Goal: Understand process/instructions

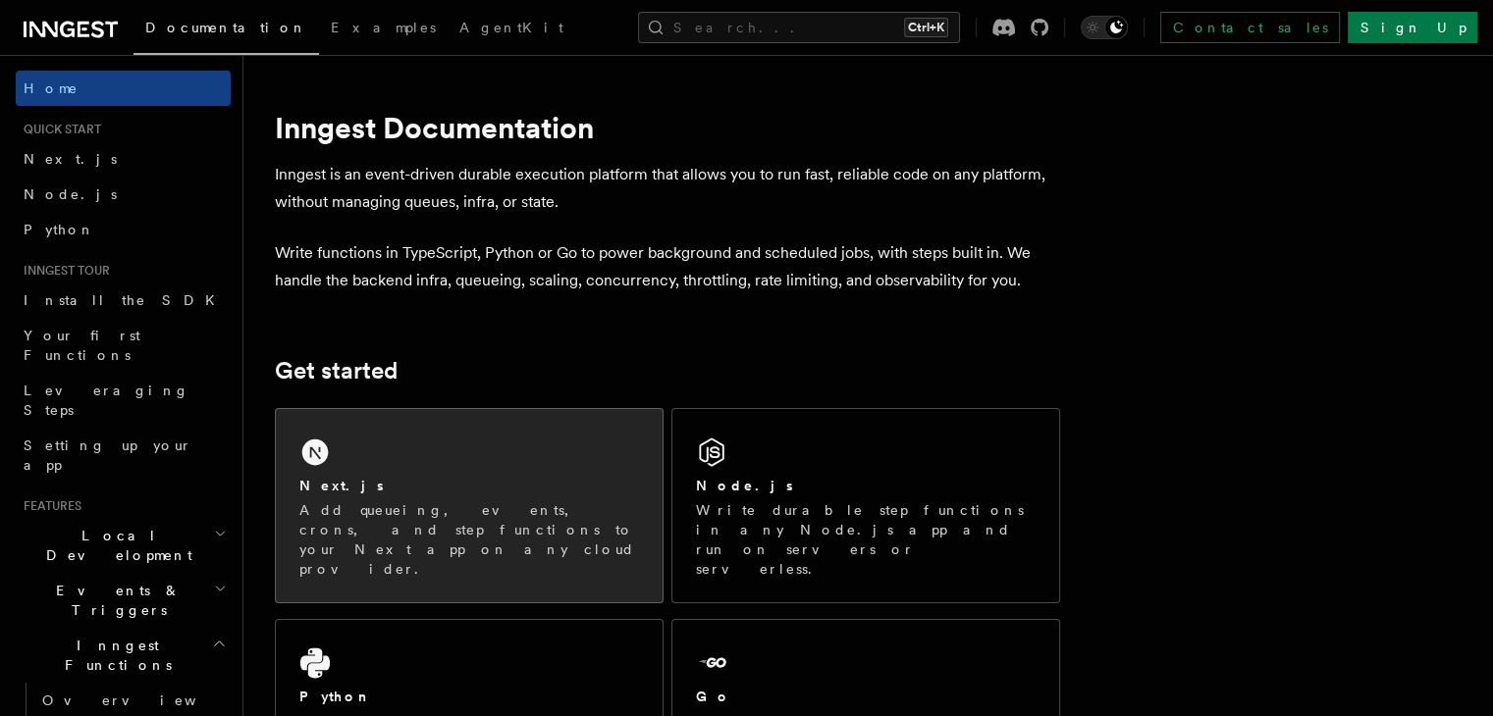
click at [492, 496] on div "Next.js Add queueing, events, crons, and step functions to your Next app on any…" at bounding box center [469, 527] width 340 height 103
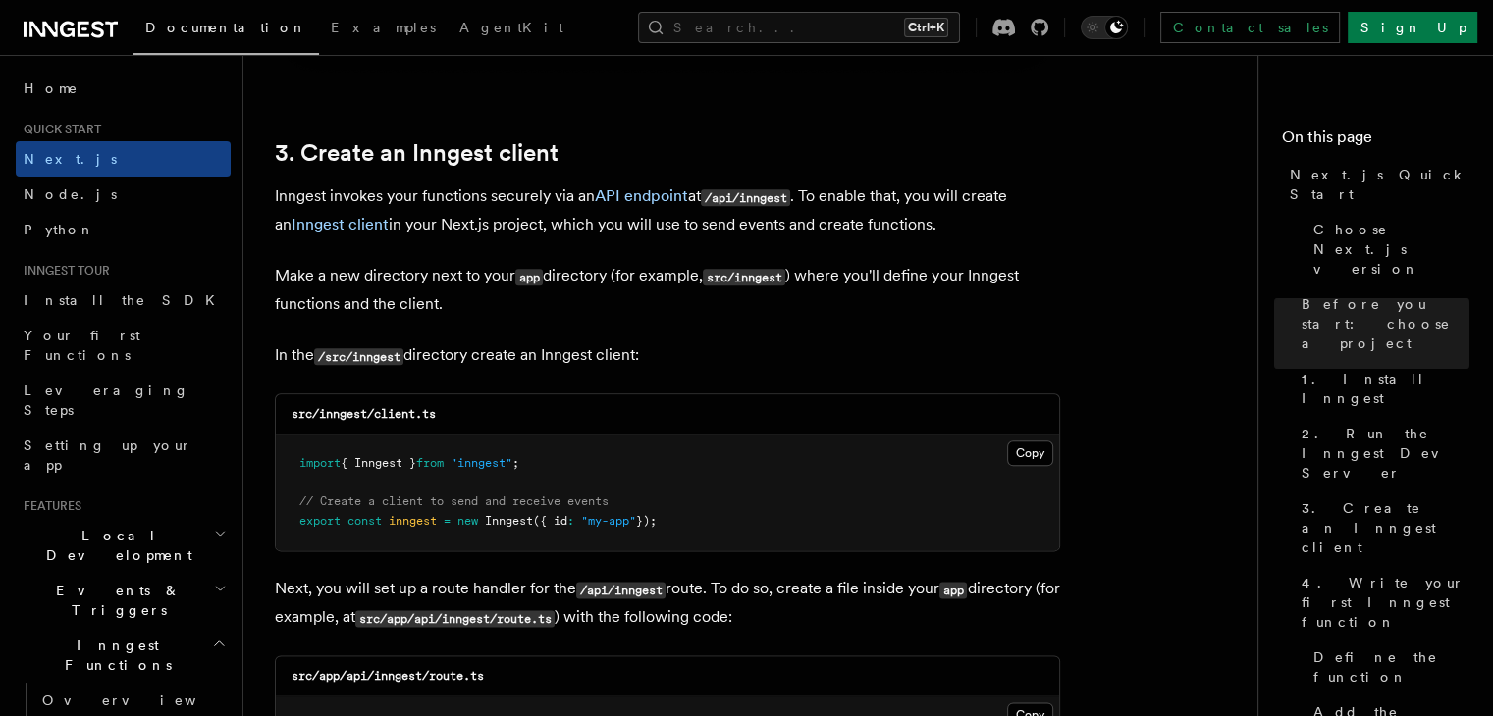
scroll to position [2355, 0]
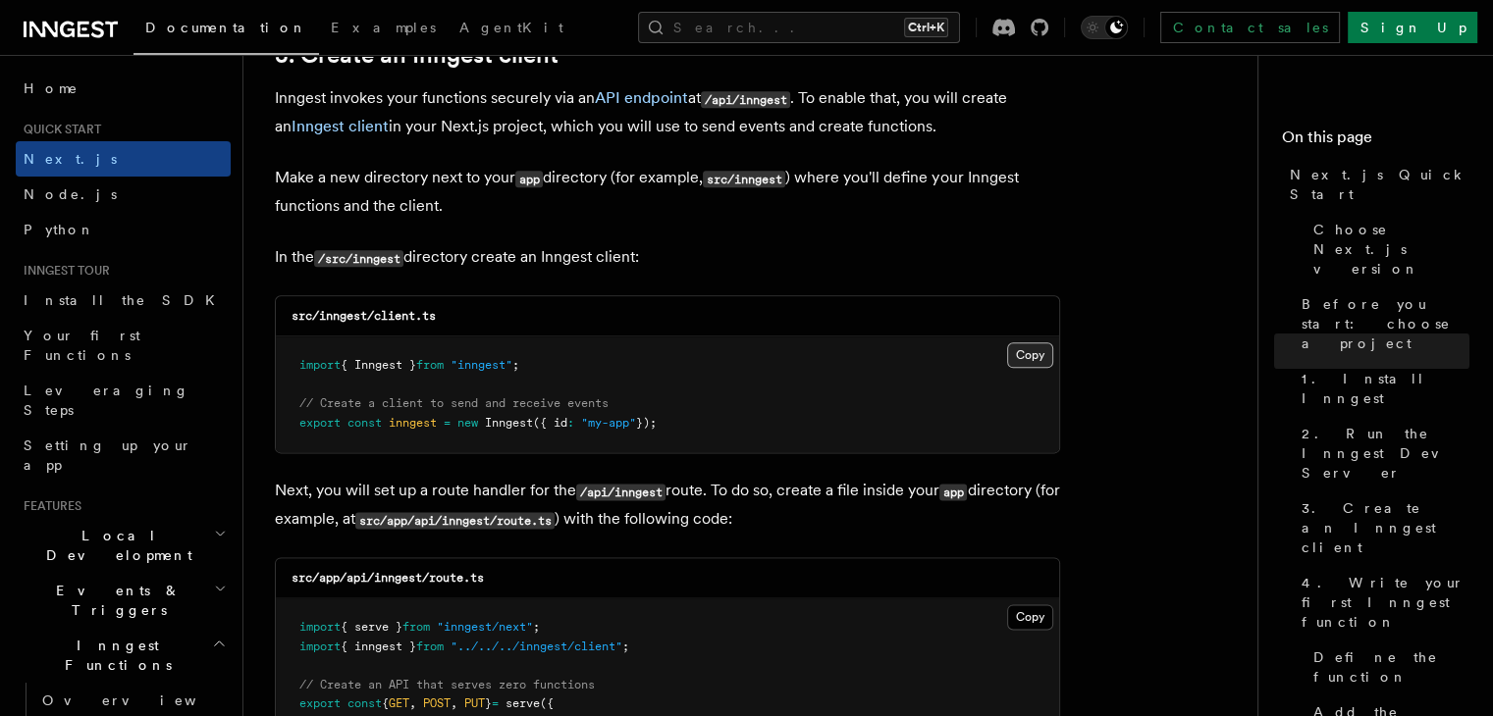
click at [1033, 363] on button "Copy Copied" at bounding box center [1030, 356] width 46 height 26
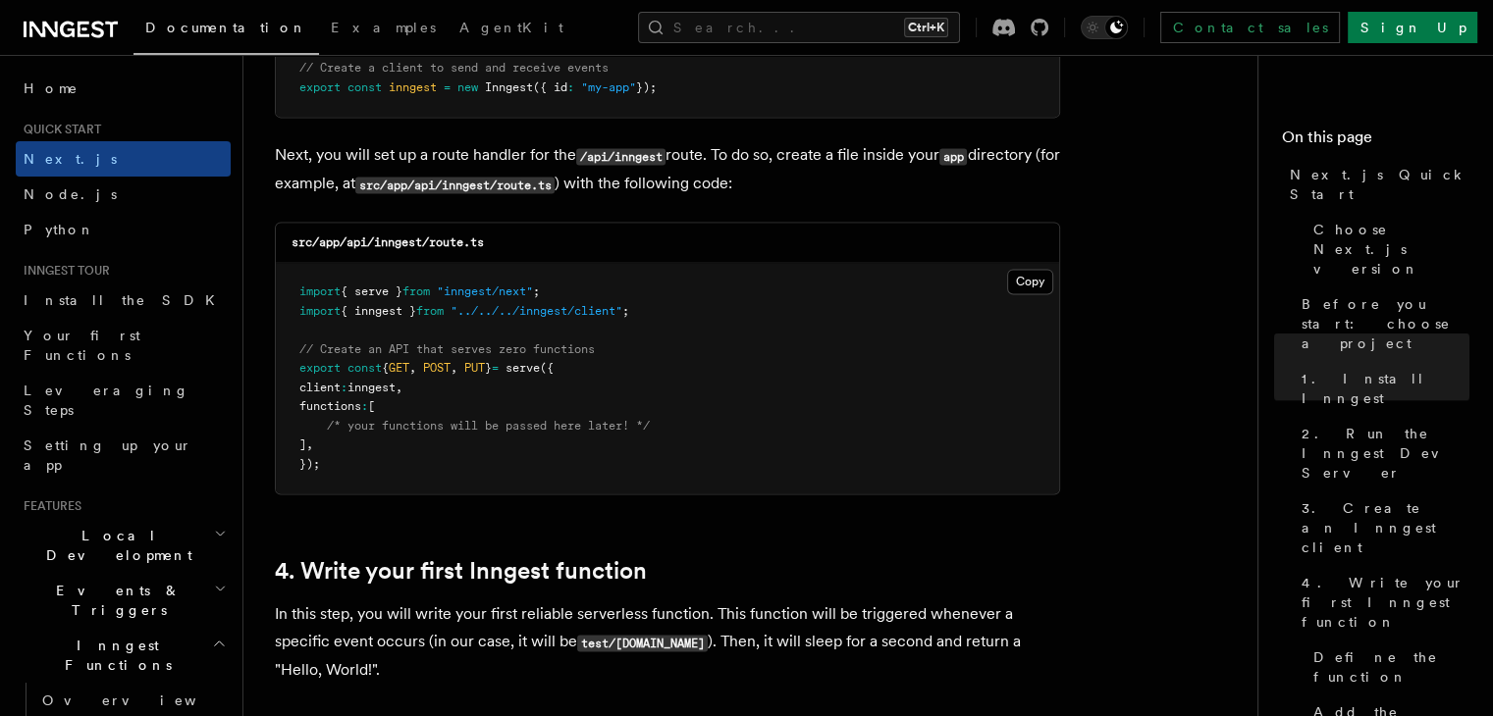
scroll to position [2692, 0]
click at [1017, 286] on button "Copy Copied" at bounding box center [1030, 281] width 46 height 26
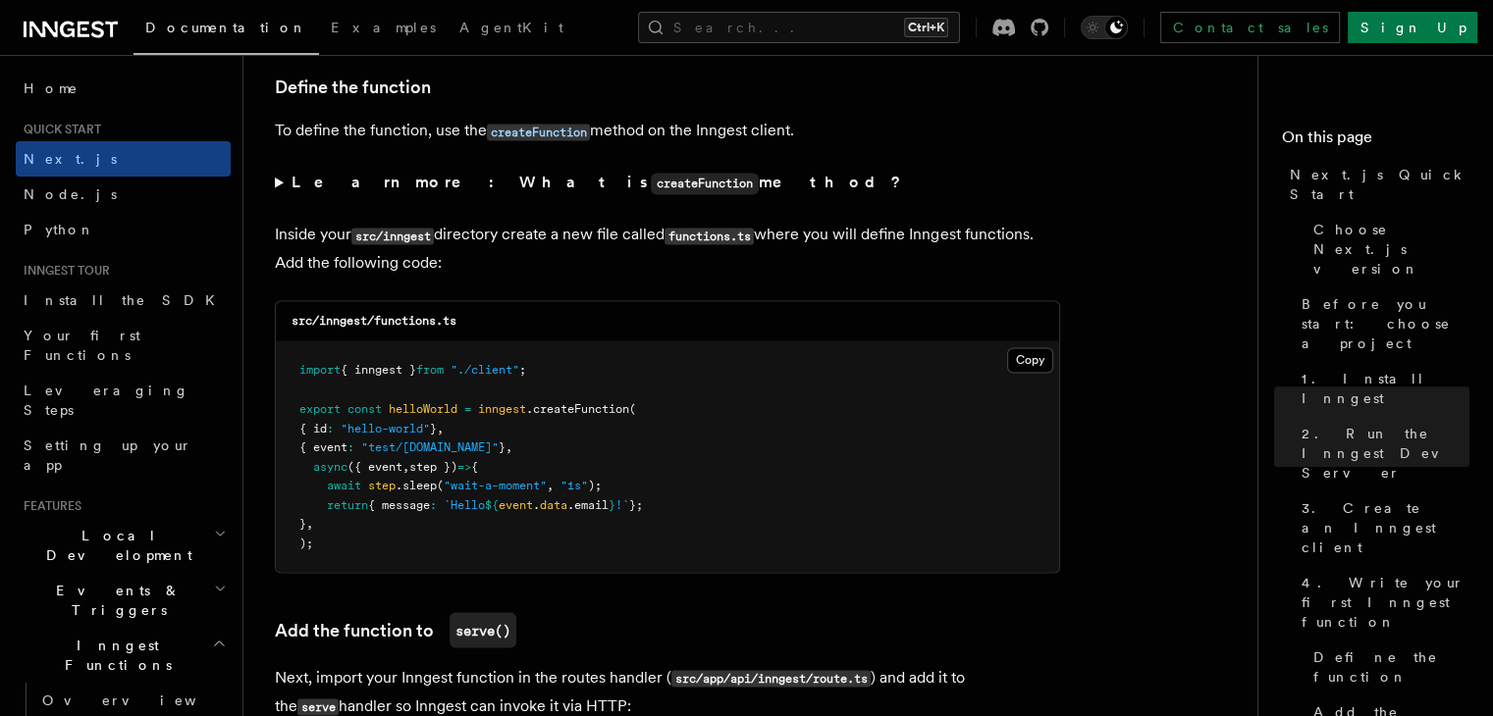
scroll to position [3345, 0]
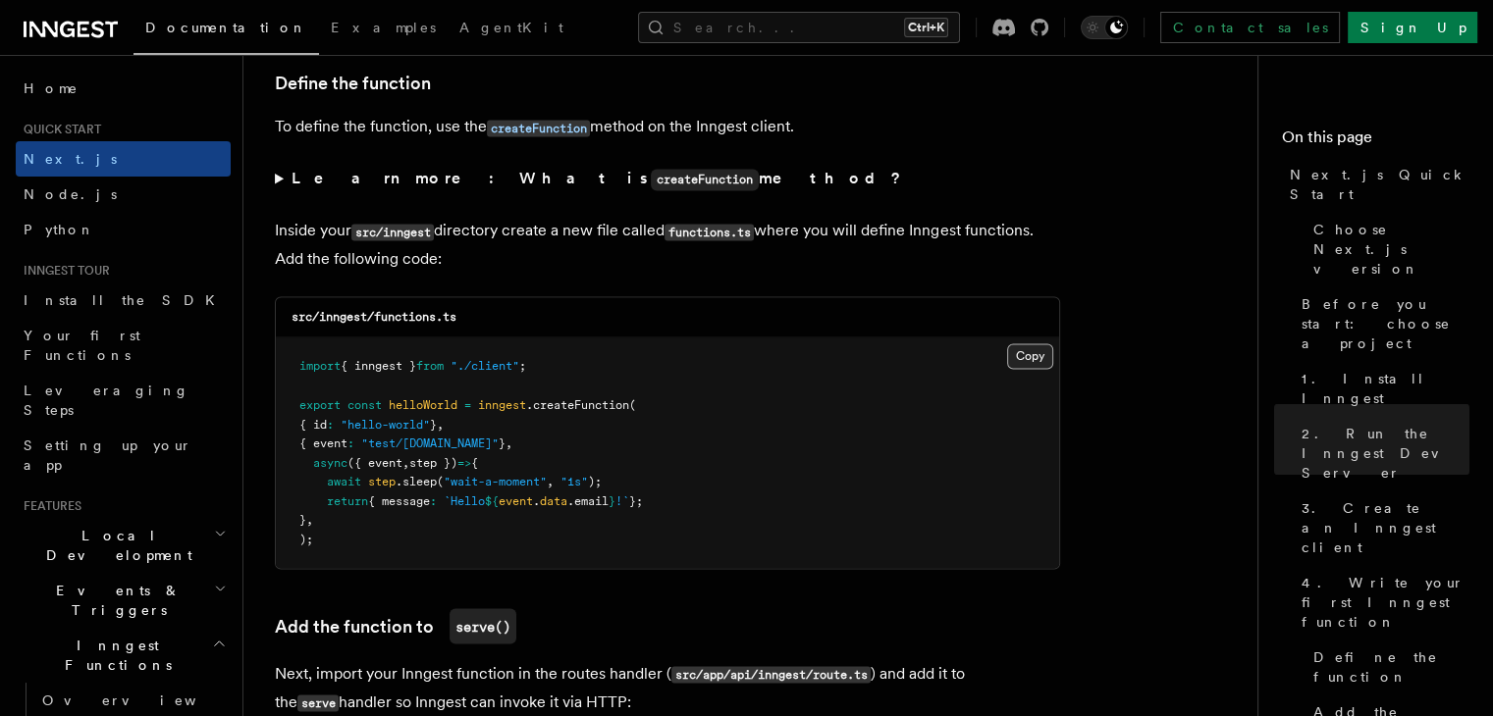
click at [1032, 358] on button "Copy Copied" at bounding box center [1030, 357] width 46 height 26
click at [1035, 362] on button "Copy Copied" at bounding box center [1030, 357] width 46 height 26
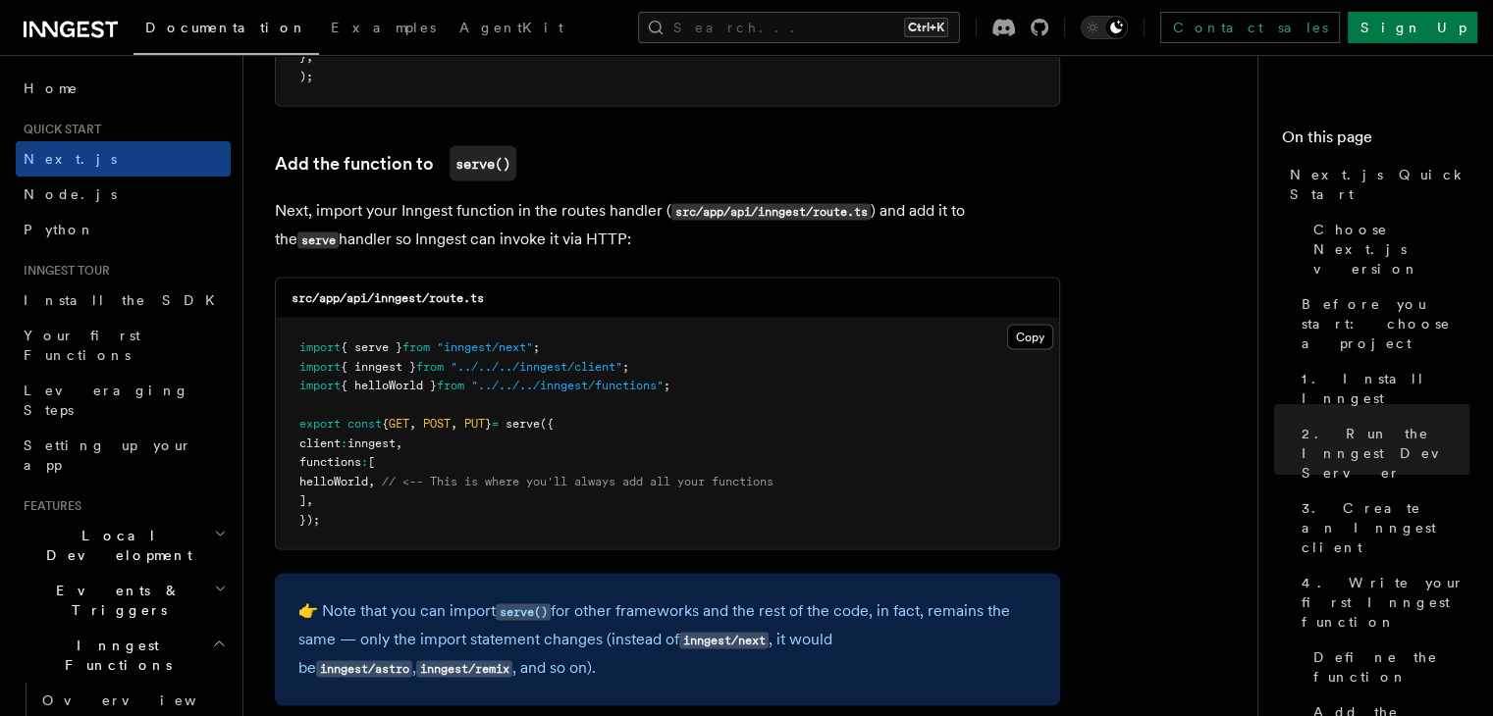
scroll to position [3808, 0]
